Goal: Task Accomplishment & Management: Use online tool/utility

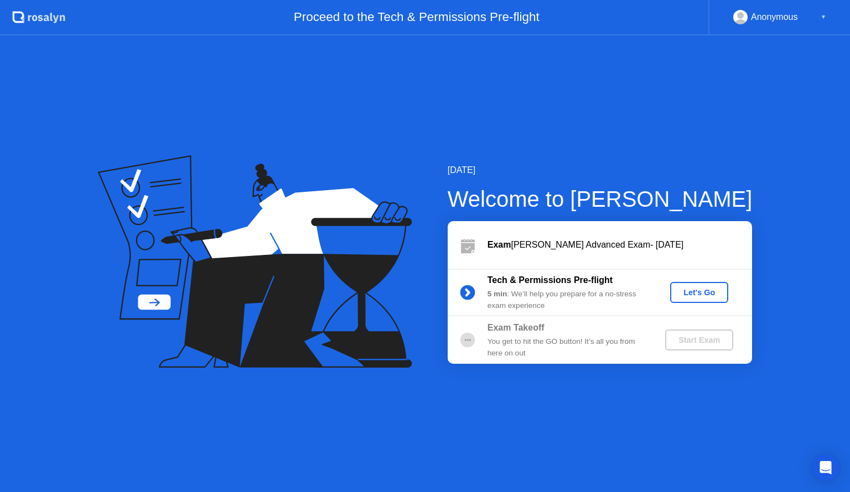
click at [694, 292] on div "Let's Go" at bounding box center [699, 292] width 49 height 9
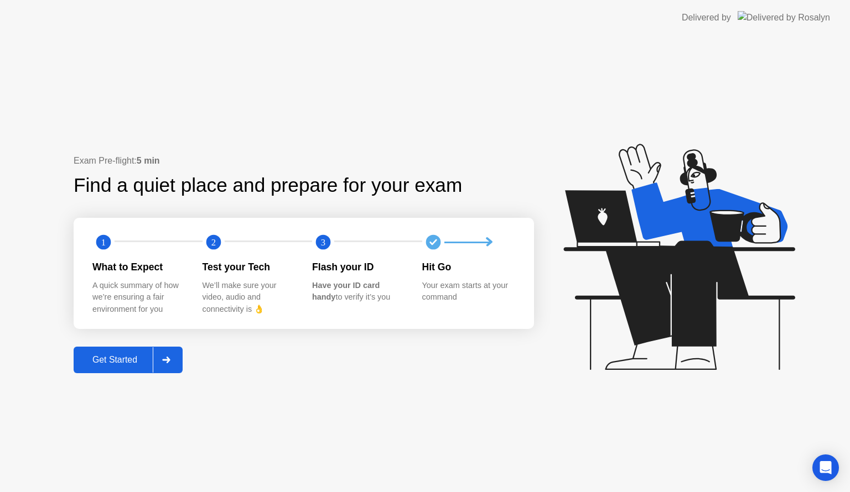
click at [123, 356] on div "Get Started" at bounding box center [115, 360] width 76 height 10
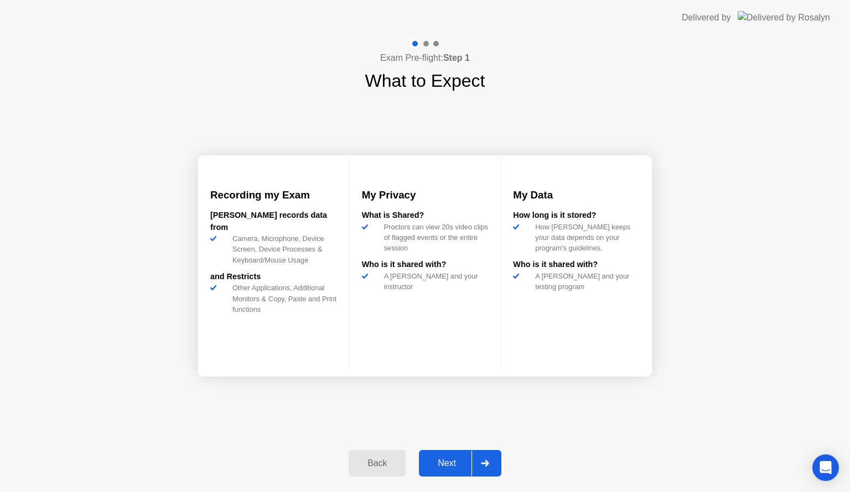
click at [445, 462] on div "Next" at bounding box center [446, 464] width 49 height 10
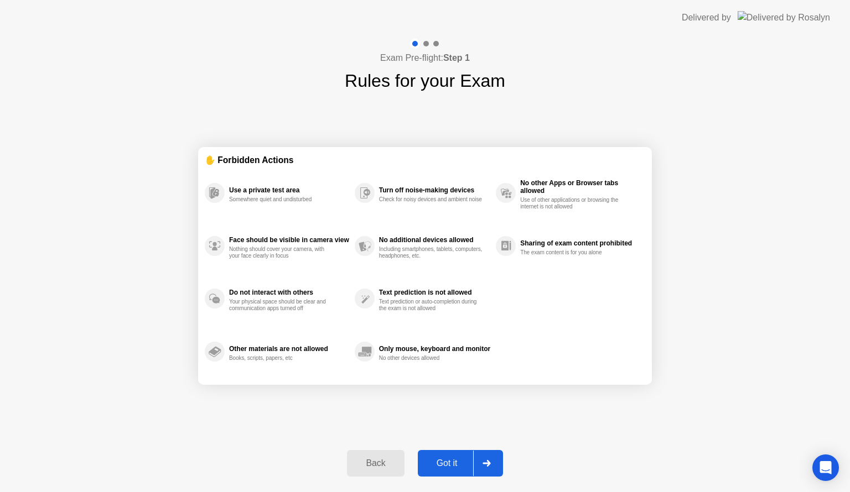
click at [445, 461] on div "Got it" at bounding box center [447, 464] width 52 height 10
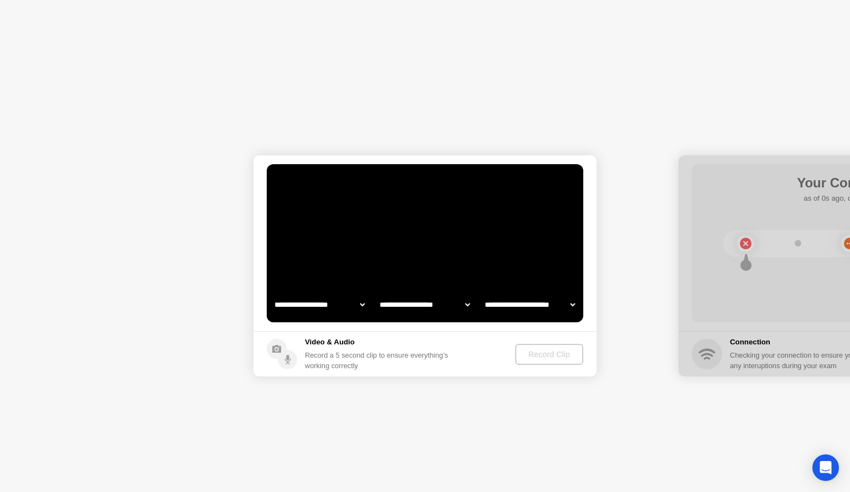
select select "**********"
select select "*******"
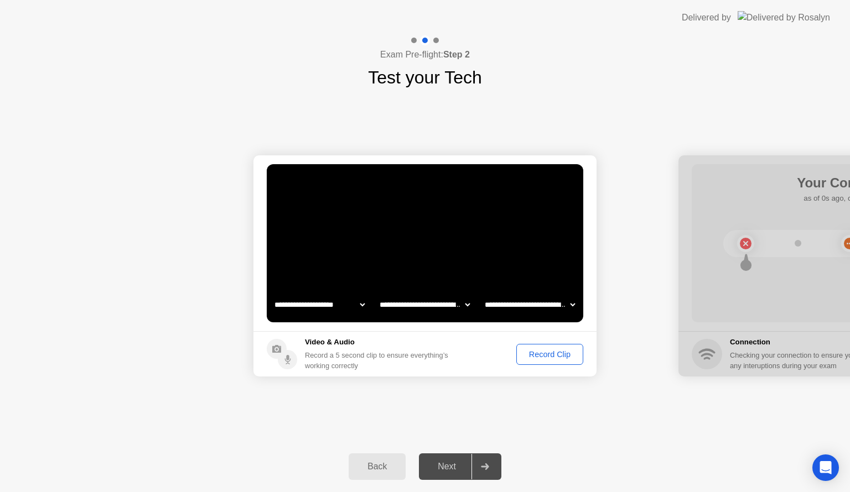
click at [558, 355] on div "Record Clip" at bounding box center [549, 354] width 59 height 9
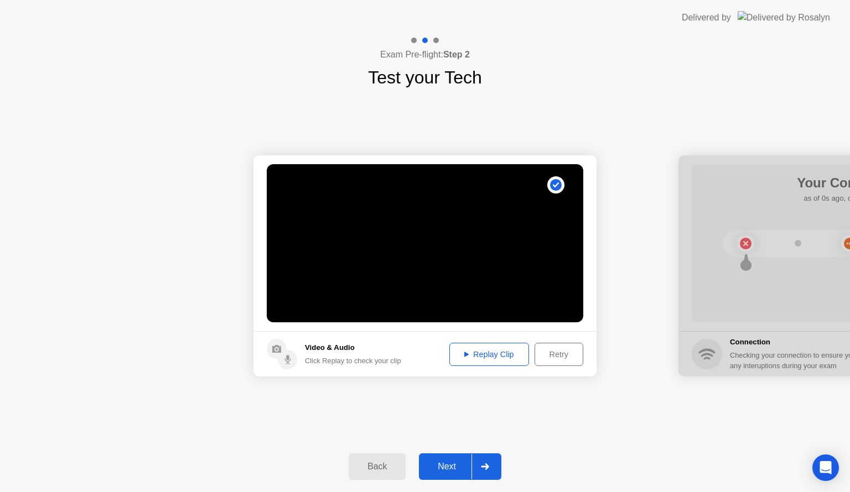
click at [453, 470] on div "Next" at bounding box center [446, 467] width 49 height 10
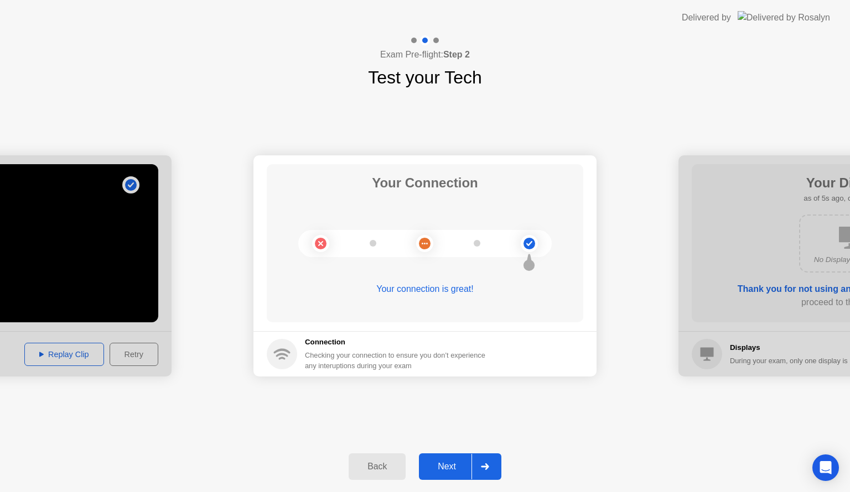
click at [454, 470] on div "Next" at bounding box center [446, 467] width 49 height 10
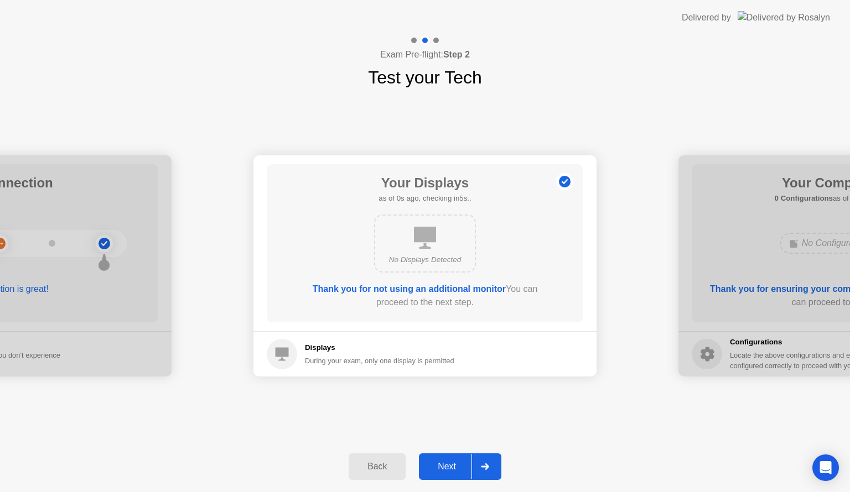
click at [454, 470] on div "Next" at bounding box center [446, 467] width 49 height 10
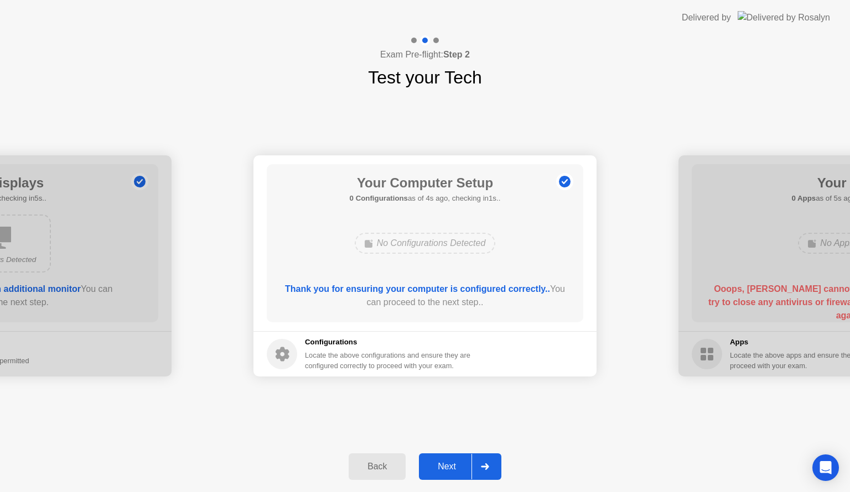
click at [454, 470] on div "Next" at bounding box center [446, 467] width 49 height 10
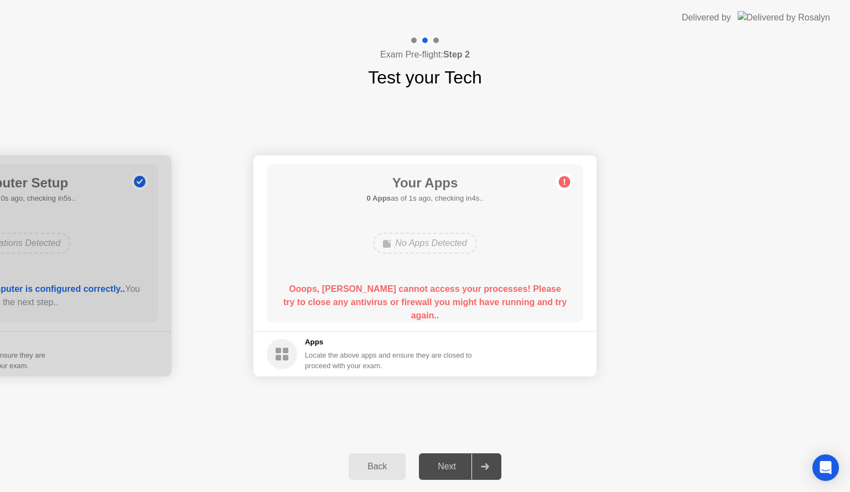
click at [562, 183] on circle at bounding box center [565, 183] width 12 height 12
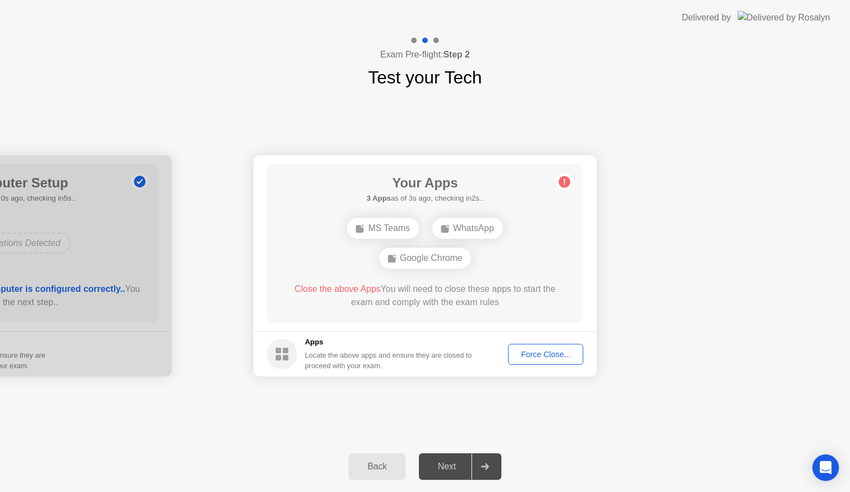
click at [537, 354] on div "Force Close..." at bounding box center [546, 354] width 68 height 9
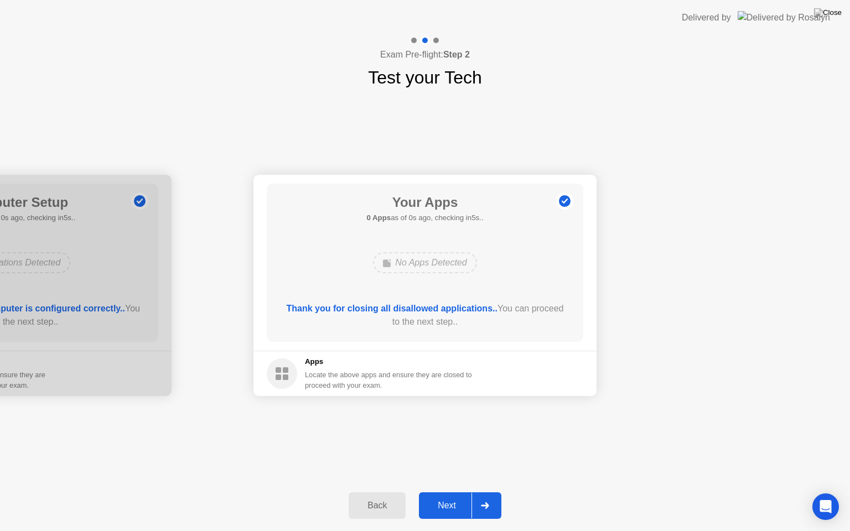
click at [449, 492] on div "Next" at bounding box center [446, 506] width 49 height 10
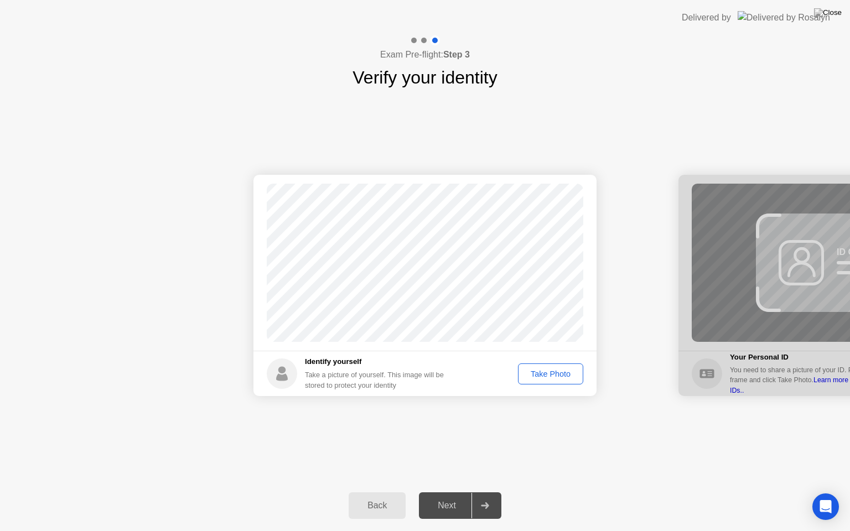
click at [547, 375] on div "Take Photo" at bounding box center [551, 374] width 58 height 9
click at [458, 492] on div "Next" at bounding box center [446, 506] width 49 height 10
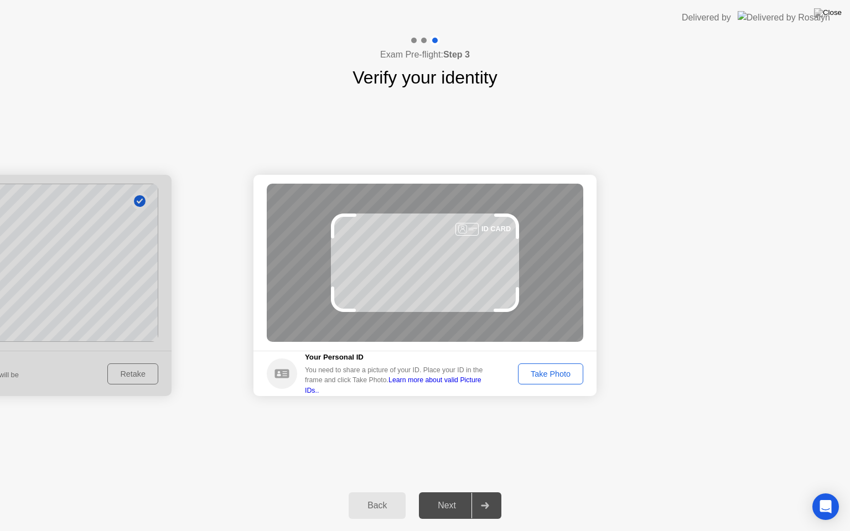
click at [556, 377] on div "Take Photo" at bounding box center [551, 374] width 58 height 9
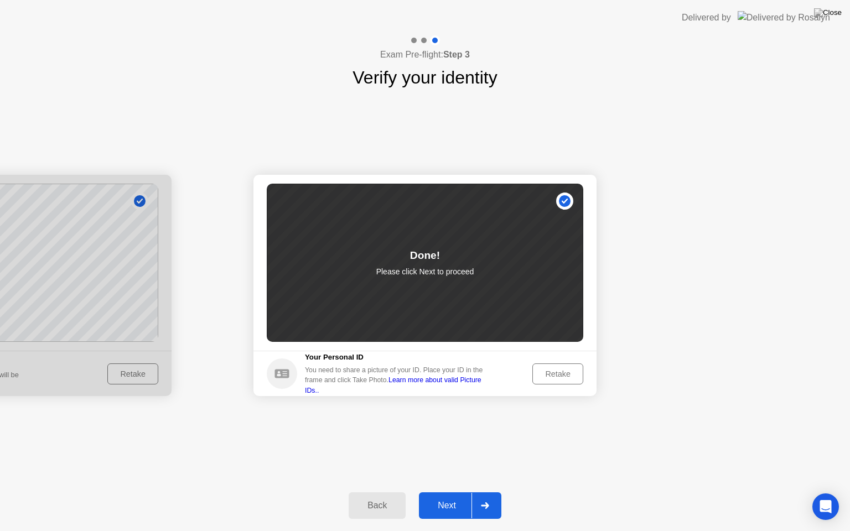
click at [452, 492] on div "Next" at bounding box center [446, 506] width 49 height 10
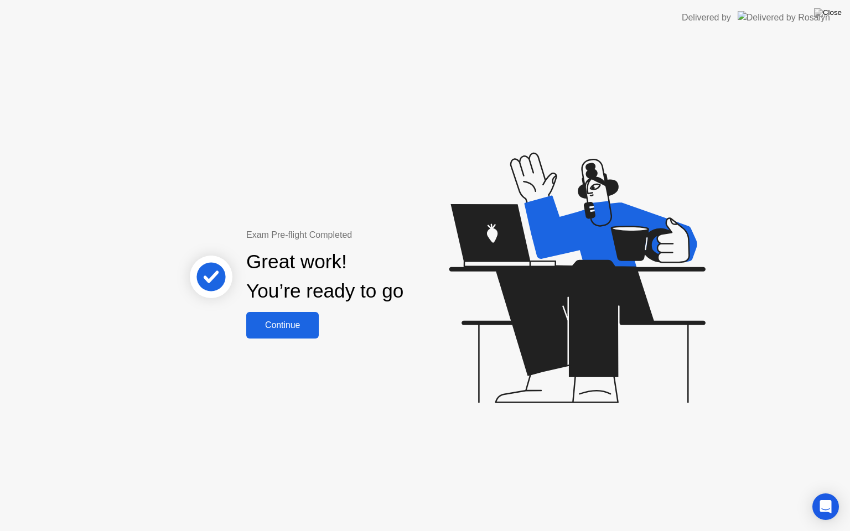
click at [279, 325] on div "Continue" at bounding box center [283, 325] width 66 height 10
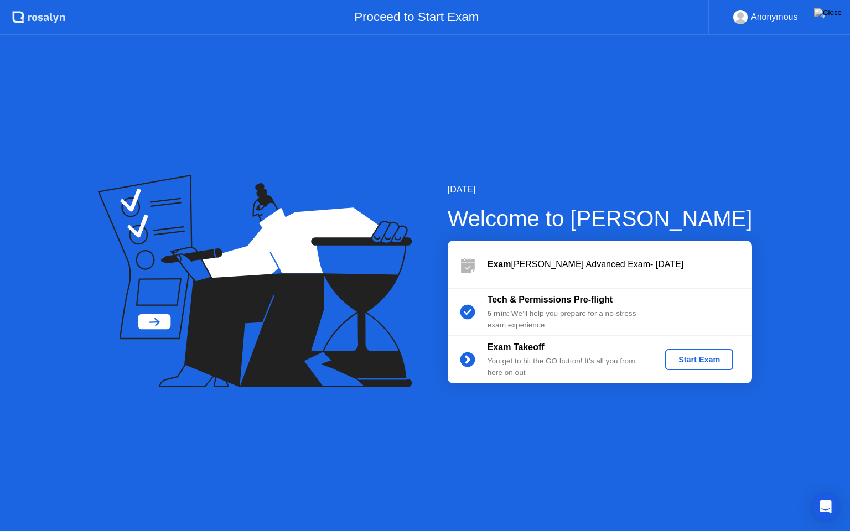
click at [692, 361] on div "Start Exam" at bounding box center [699, 359] width 59 height 9
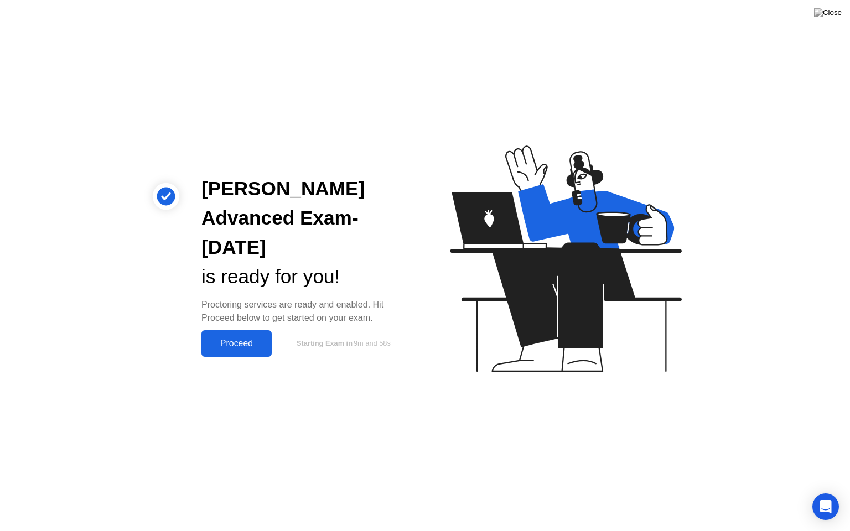
click at [241, 346] on div "Proceed" at bounding box center [237, 344] width 64 height 10
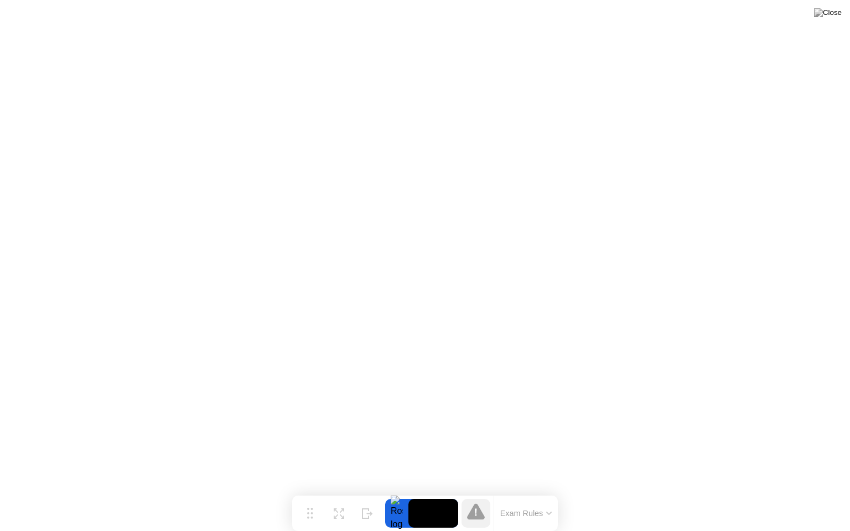
click at [514, 492] on button "Exam Rules" at bounding box center [526, 514] width 59 height 10
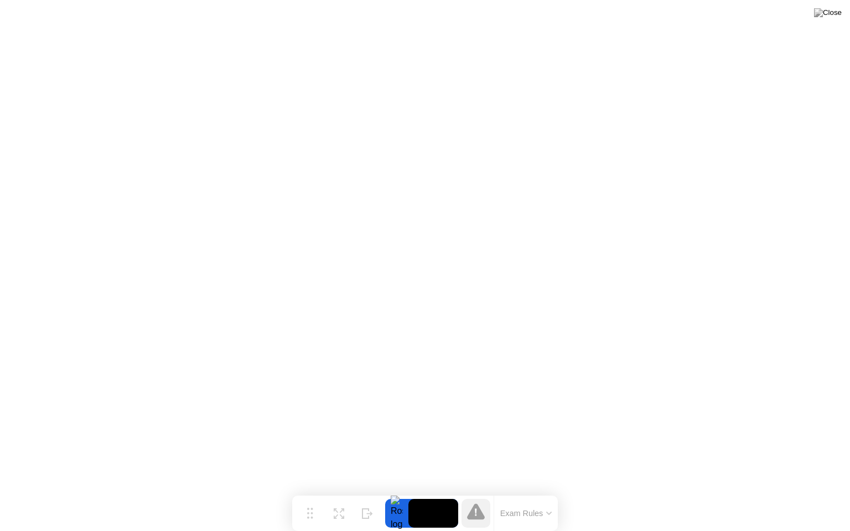
click at [398, 492] on div at bounding box center [396, 513] width 23 height 29
click at [393, 492] on div at bounding box center [396, 513] width 23 height 29
click at [837, 14] on img at bounding box center [828, 12] width 28 height 9
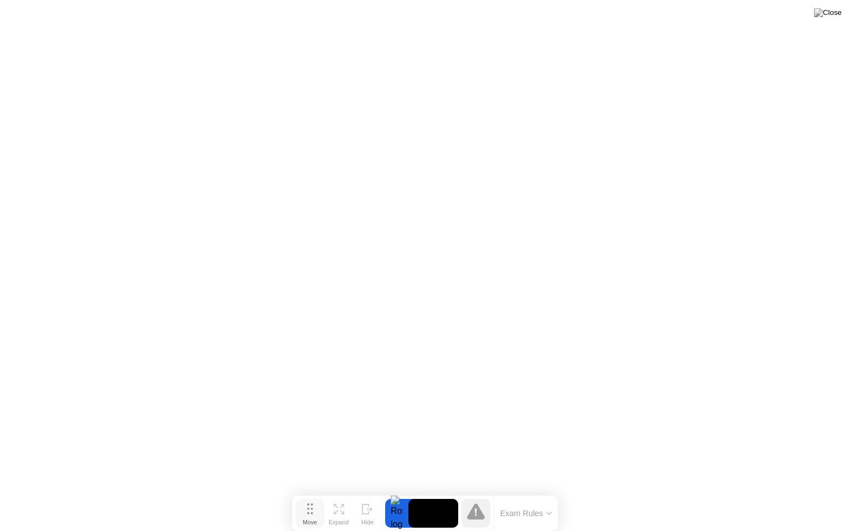
click at [310, 492] on icon at bounding box center [310, 509] width 6 height 11
click at [335, 492] on icon at bounding box center [339, 509] width 11 height 11
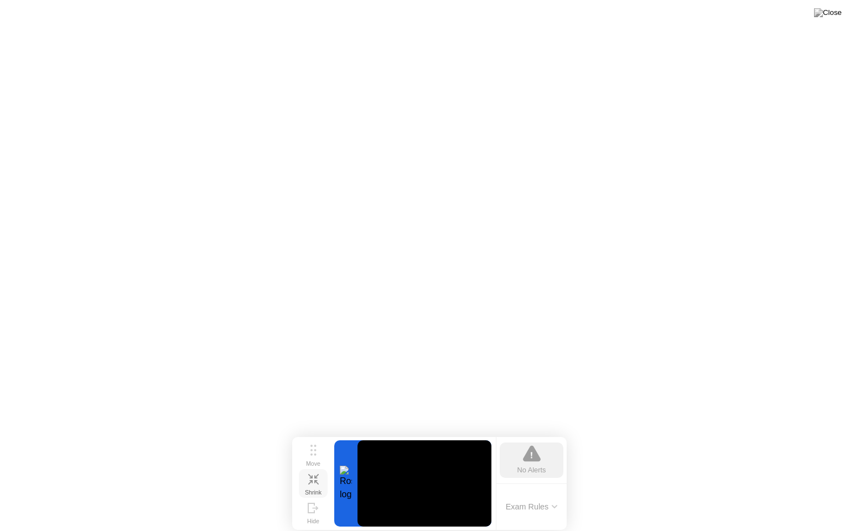
click at [313, 492] on div "Shrink" at bounding box center [313, 492] width 17 height 7
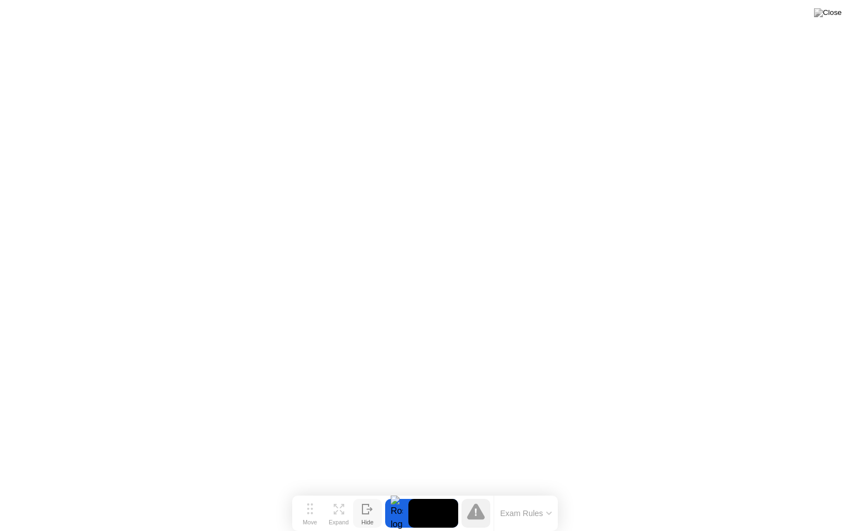
click at [363, 492] on icon at bounding box center [365, 509] width 6 height 9
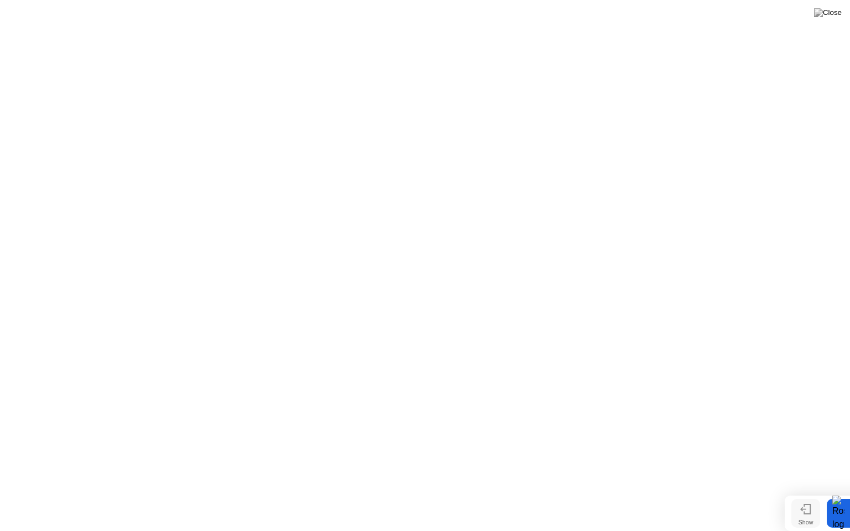
click at [802, 492] on div "Show" at bounding box center [806, 522] width 15 height 7
click at [507, 492] on button "Exam Rules" at bounding box center [526, 514] width 59 height 10
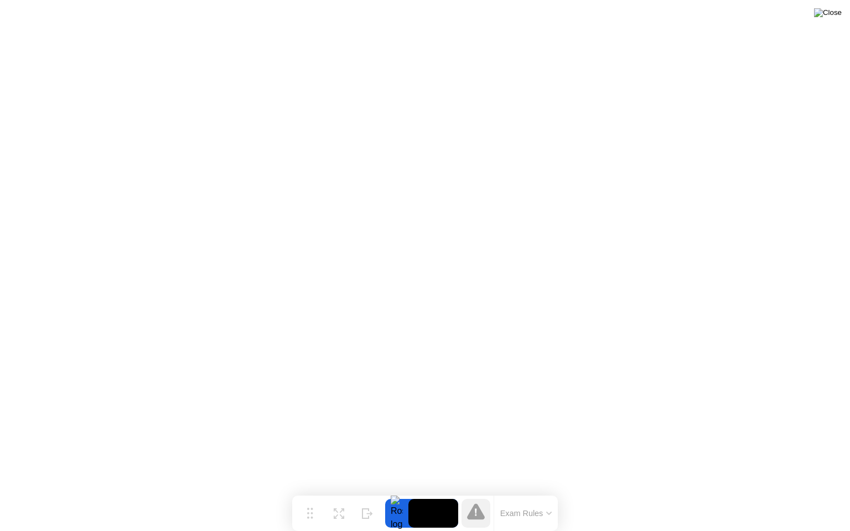
click at [832, 17] on img at bounding box center [828, 12] width 28 height 9
